Goal: Information Seeking & Learning: Learn about a topic

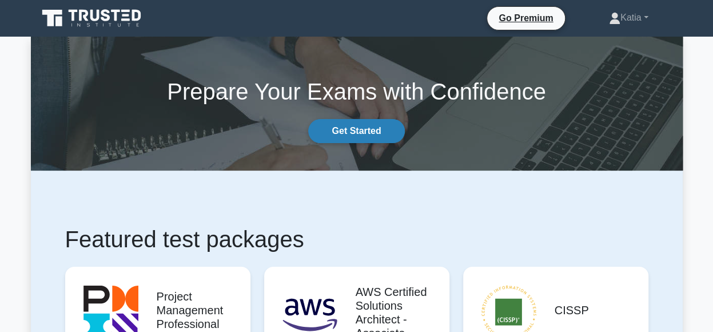
click at [360, 126] on link "Get Started" at bounding box center [356, 131] width 96 height 24
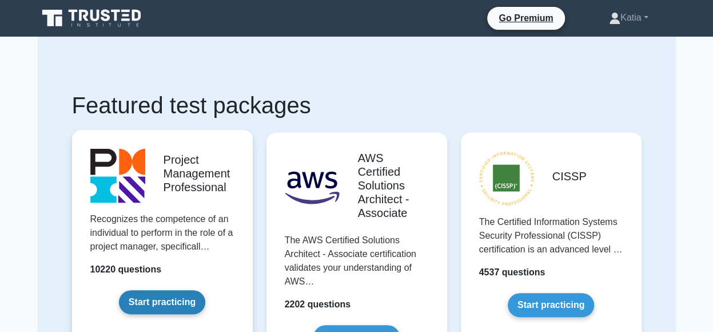
click at [170, 307] on link "Start practicing" at bounding box center [162, 302] width 86 height 24
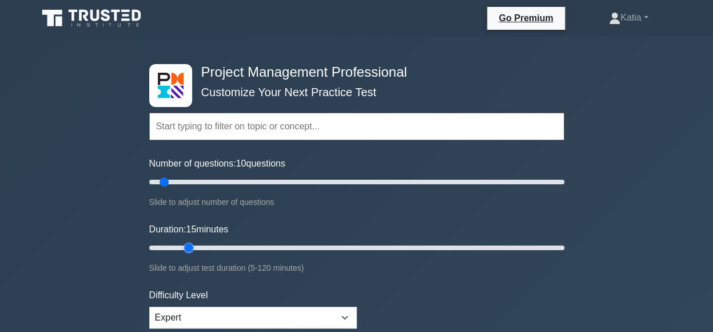
drag, startPoint x: 172, startPoint y: 248, endPoint x: 186, endPoint y: 248, distance: 14.3
type input "15"
click at [186, 248] on input "Duration: 15 minutes" at bounding box center [356, 248] width 415 height 14
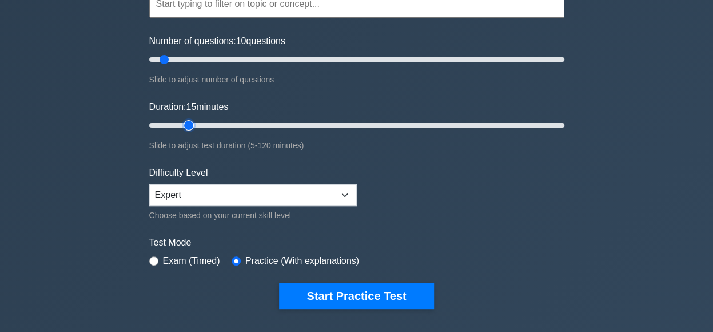
scroll to position [178, 0]
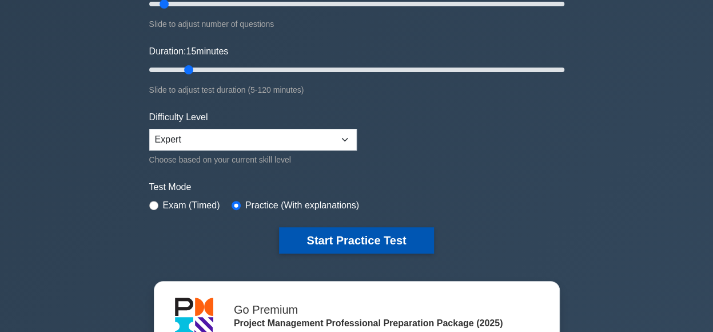
click at [389, 234] on button "Start Practice Test" at bounding box center [356, 240] width 154 height 26
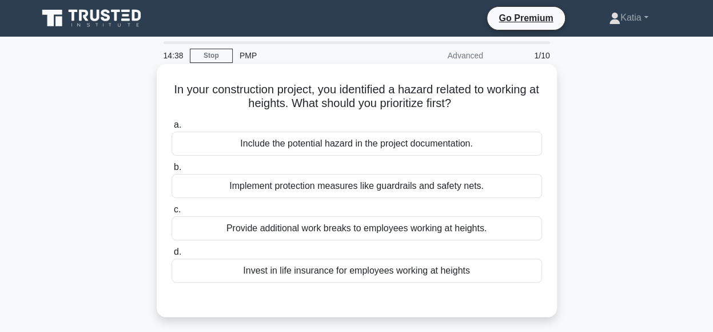
click at [479, 190] on div "Implement protection measures like guardrails and safety nets." at bounding box center [357, 186] width 371 height 24
click at [172, 171] on input "b. Implement protection measures like guardrails and safety nets." at bounding box center [172, 167] width 0 height 7
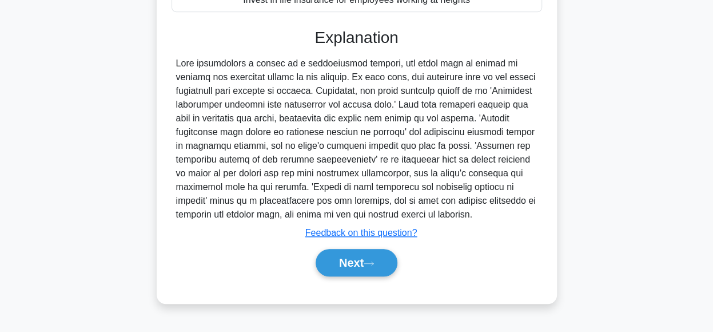
scroll to position [272, 0]
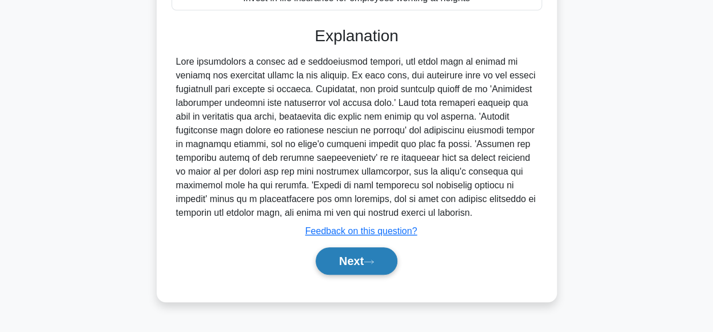
click at [349, 259] on button "Next" at bounding box center [357, 260] width 82 height 27
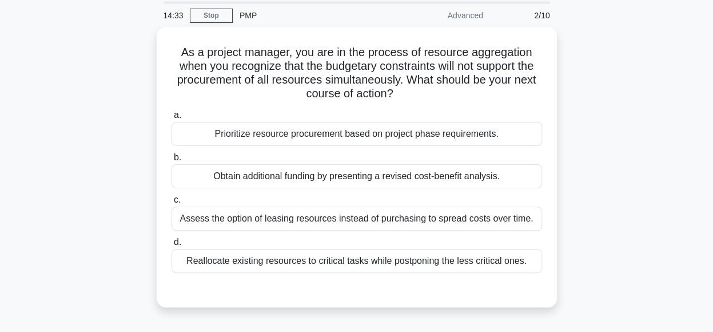
scroll to position [39, 0]
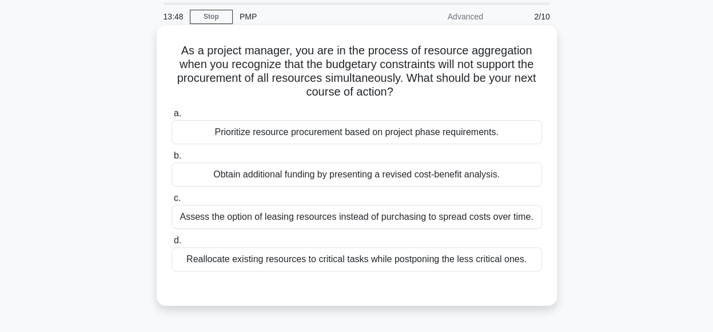
click at [488, 255] on div "Reallocate existing resources to critical tasks while postponing the less criti…" at bounding box center [357, 259] width 371 height 24
click at [172, 244] on input "d. Reallocate existing resources to critical tasks while postponing the less cr…" at bounding box center [172, 240] width 0 height 7
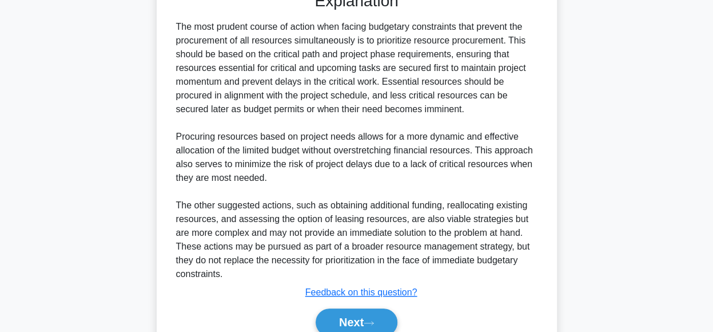
scroll to position [339, 0]
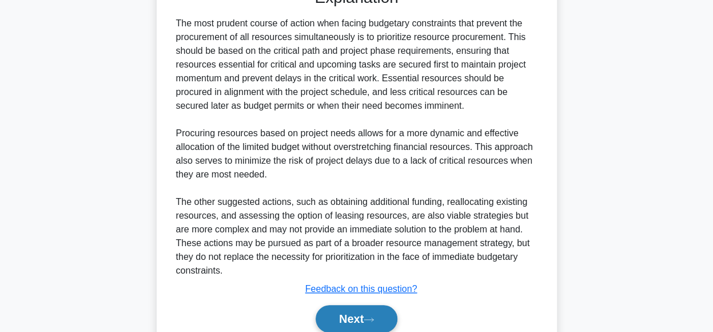
click at [348, 307] on button "Next" at bounding box center [357, 318] width 82 height 27
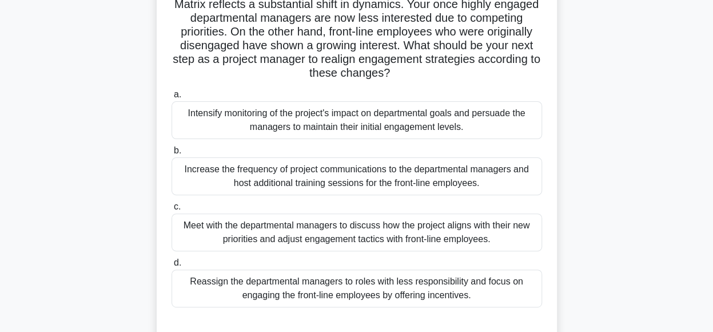
scroll to position [100, 0]
click at [457, 242] on div "Meet with the departmental managers to discuss how the project aligns with thei…" at bounding box center [357, 232] width 371 height 38
click at [172, 210] on input "c. Meet with the departmental managers to discuss how the project aligns with t…" at bounding box center [172, 205] width 0 height 7
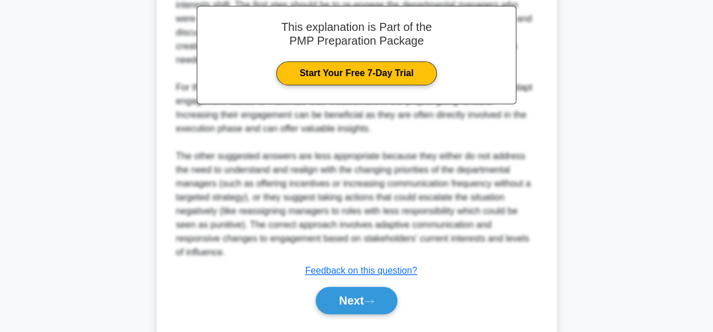
scroll to position [470, 0]
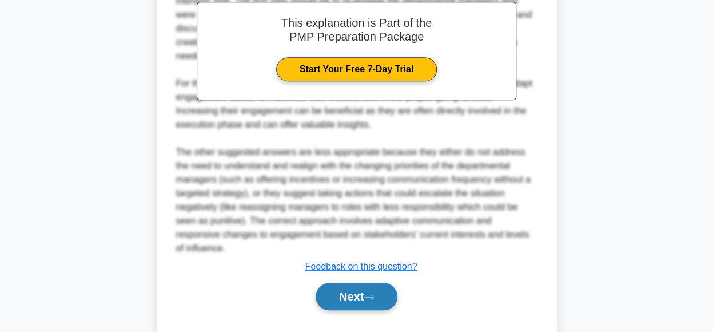
click at [383, 283] on button "Next" at bounding box center [357, 296] width 82 height 27
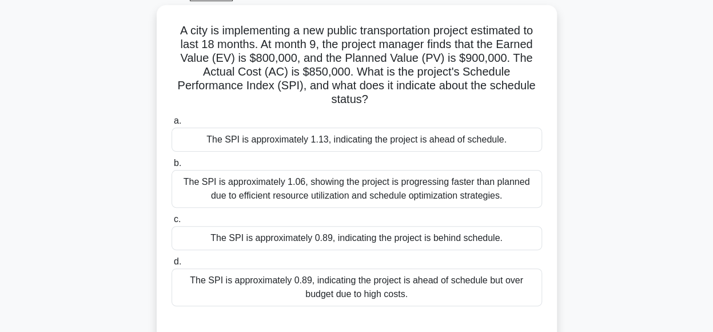
scroll to position [63, 0]
